Goal: Task Accomplishment & Management: Manage account settings

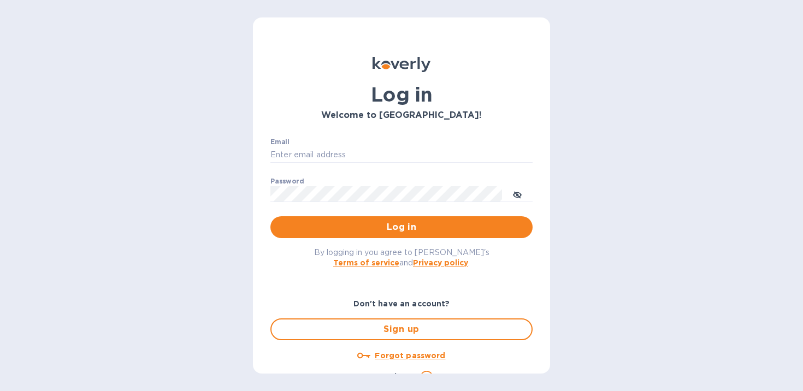
click at [420, 142] on div "Email ​" at bounding box center [401, 157] width 262 height 39
click at [410, 150] on input "Email" at bounding box center [401, 155] width 262 height 16
type input "[EMAIL_ADDRESS][DOMAIN_NAME]"
click at [392, 230] on span "Log in" at bounding box center [401, 227] width 245 height 13
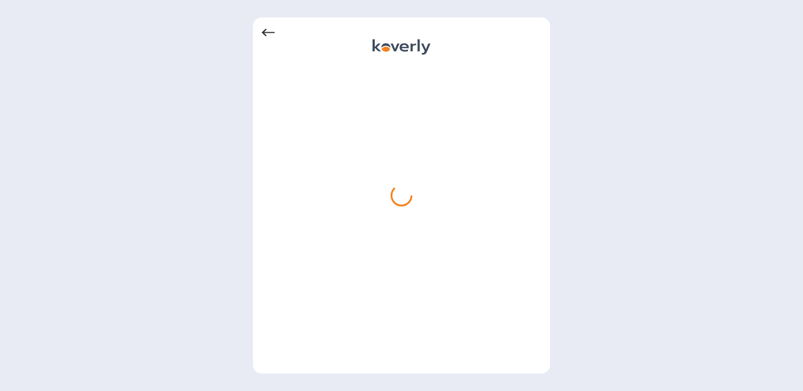
click at [262, 33] on icon at bounding box center [268, 33] width 13 height 8
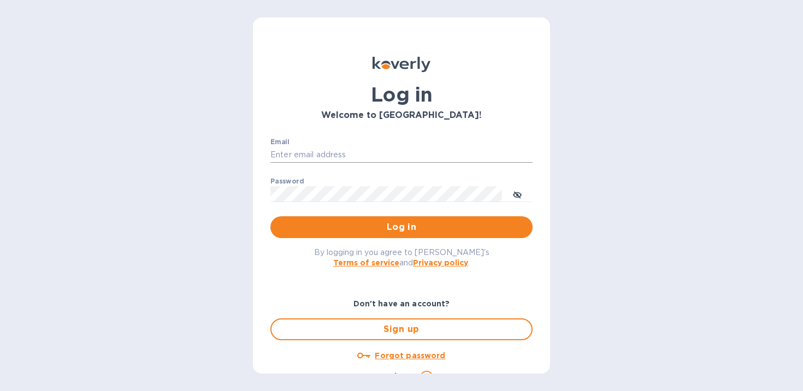
click at [310, 157] on input "Email" at bounding box center [401, 155] width 262 height 16
type input "[EMAIL_ADDRESS][DOMAIN_NAME]"
click at [378, 225] on span "Log in" at bounding box center [401, 227] width 245 height 13
